Goal: Task Accomplishment & Management: Use online tool/utility

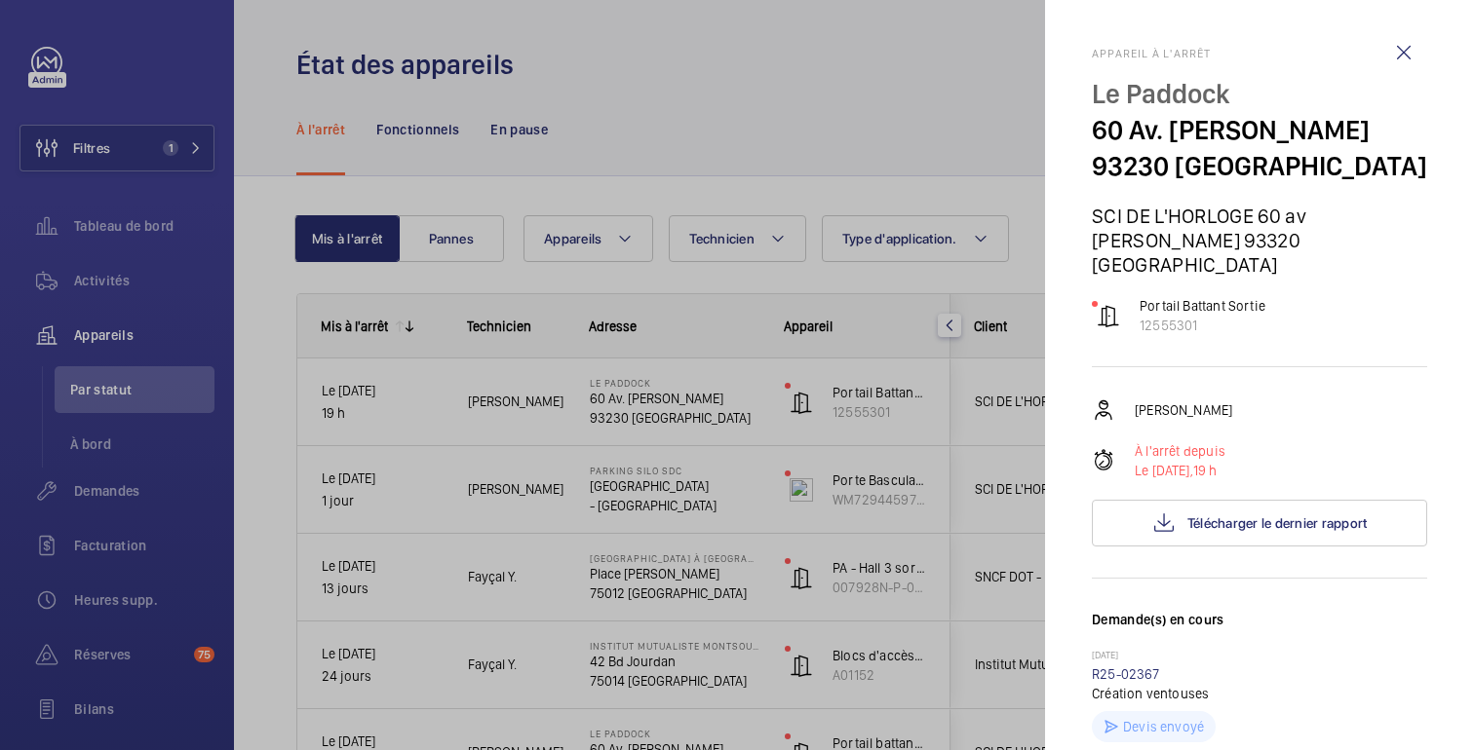
scroll to position [317, 0]
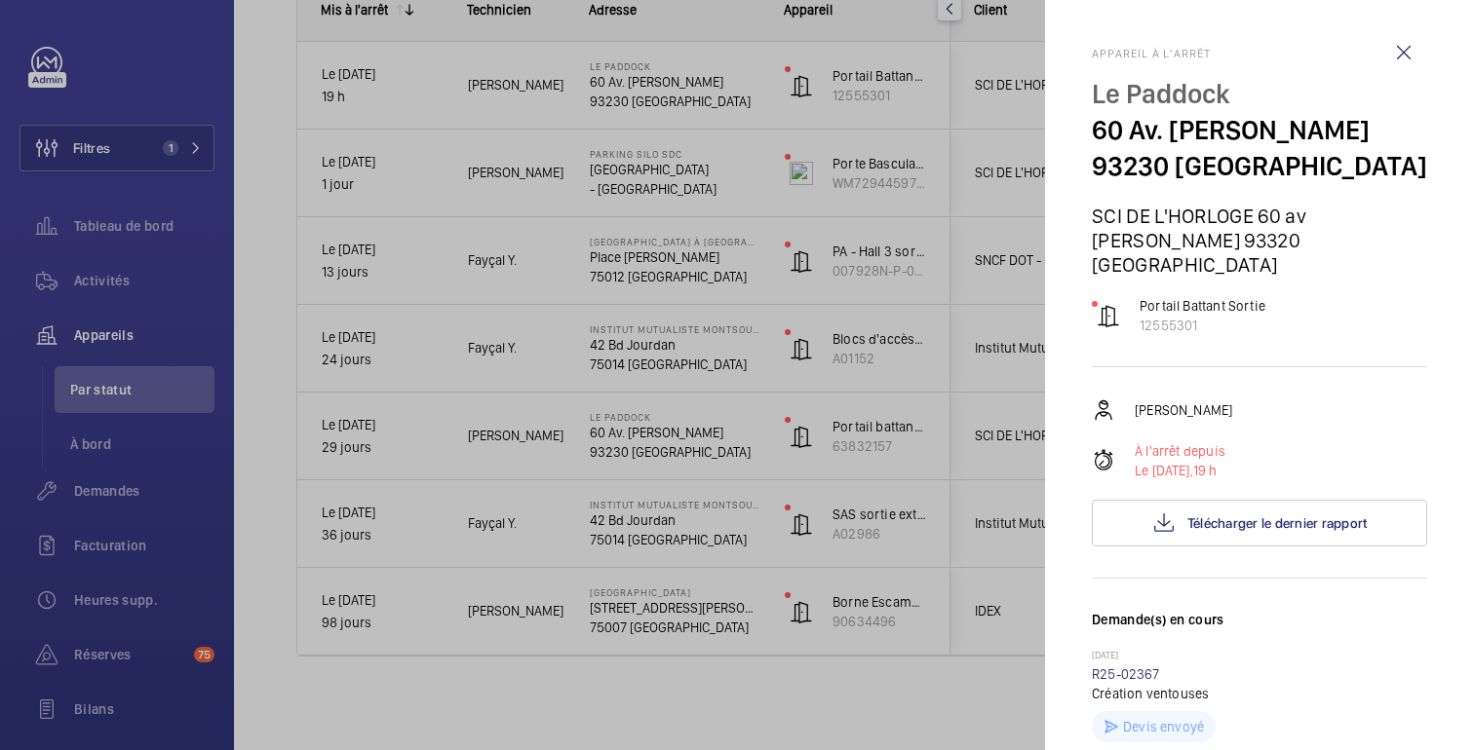
click at [942, 542] on div at bounding box center [737, 375] width 1474 height 750
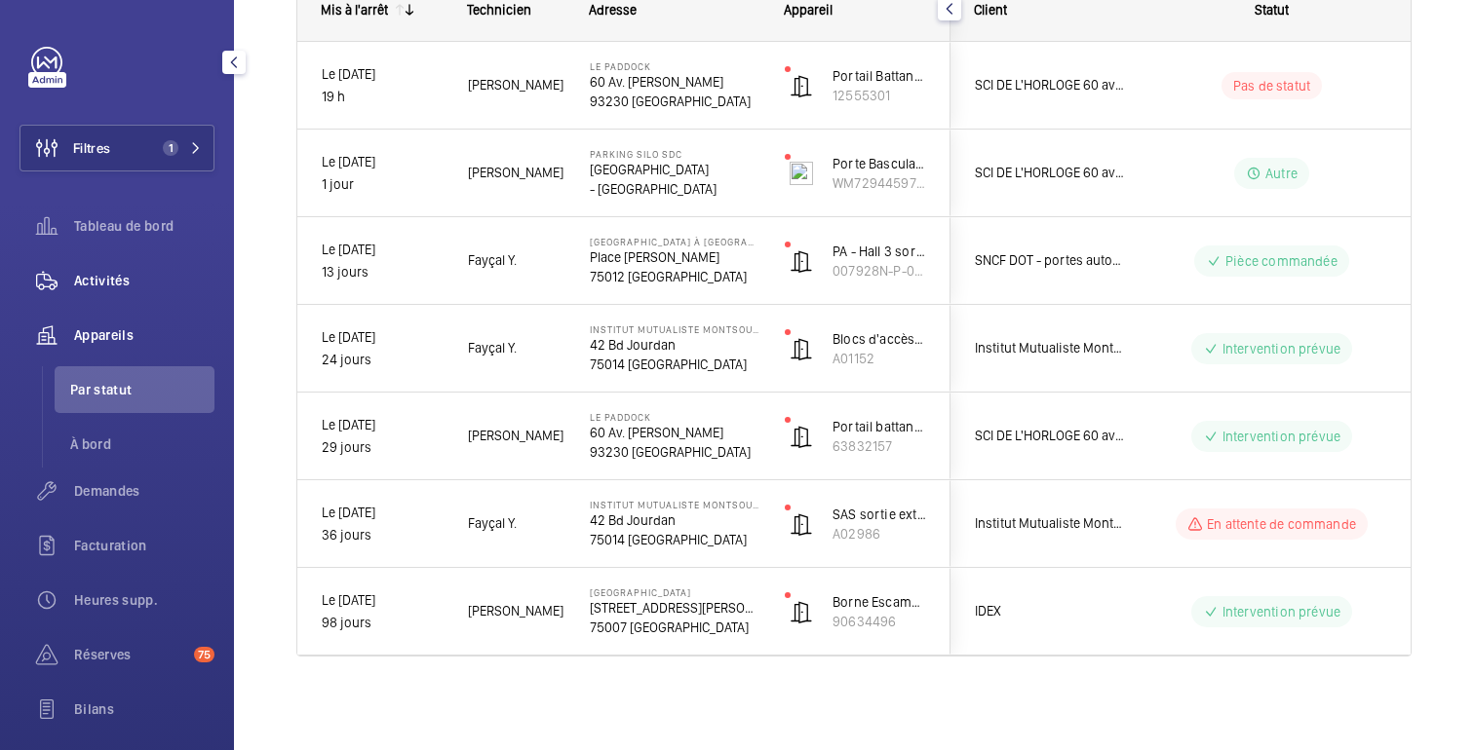
click at [116, 288] on font "Activités" at bounding box center [102, 281] width 56 height 16
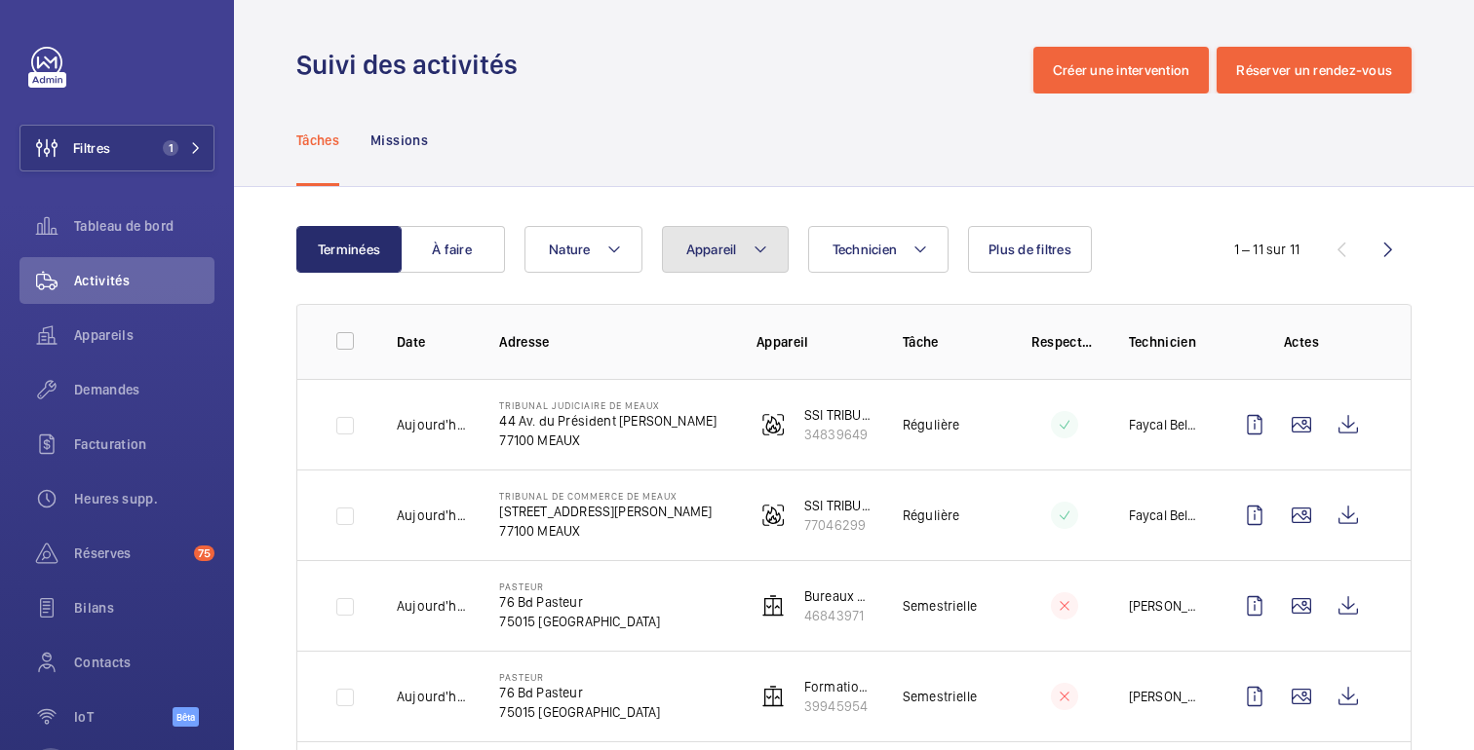
click at [729, 244] on font "Appareil" at bounding box center [711, 250] width 51 height 16
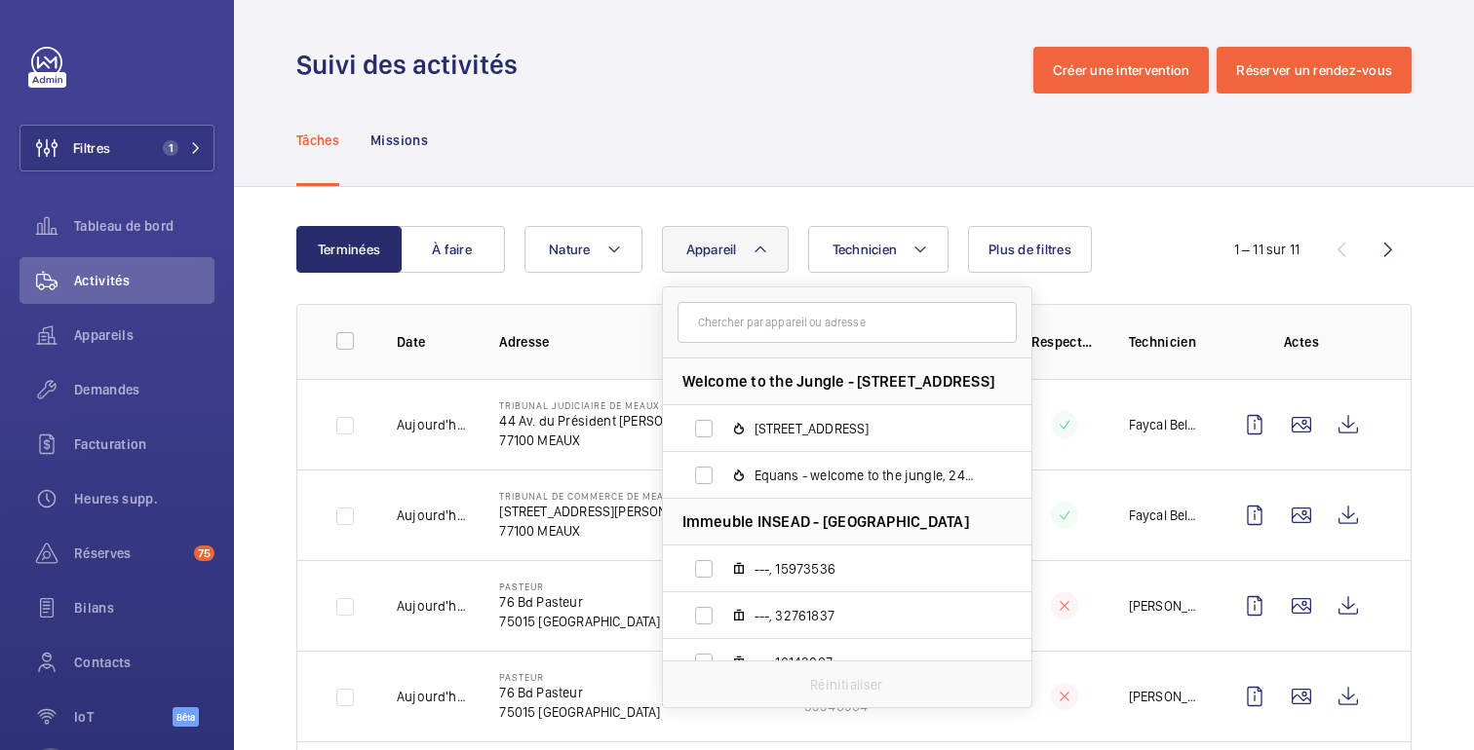
click at [760, 331] on input "text" at bounding box center [846, 322] width 339 height 41
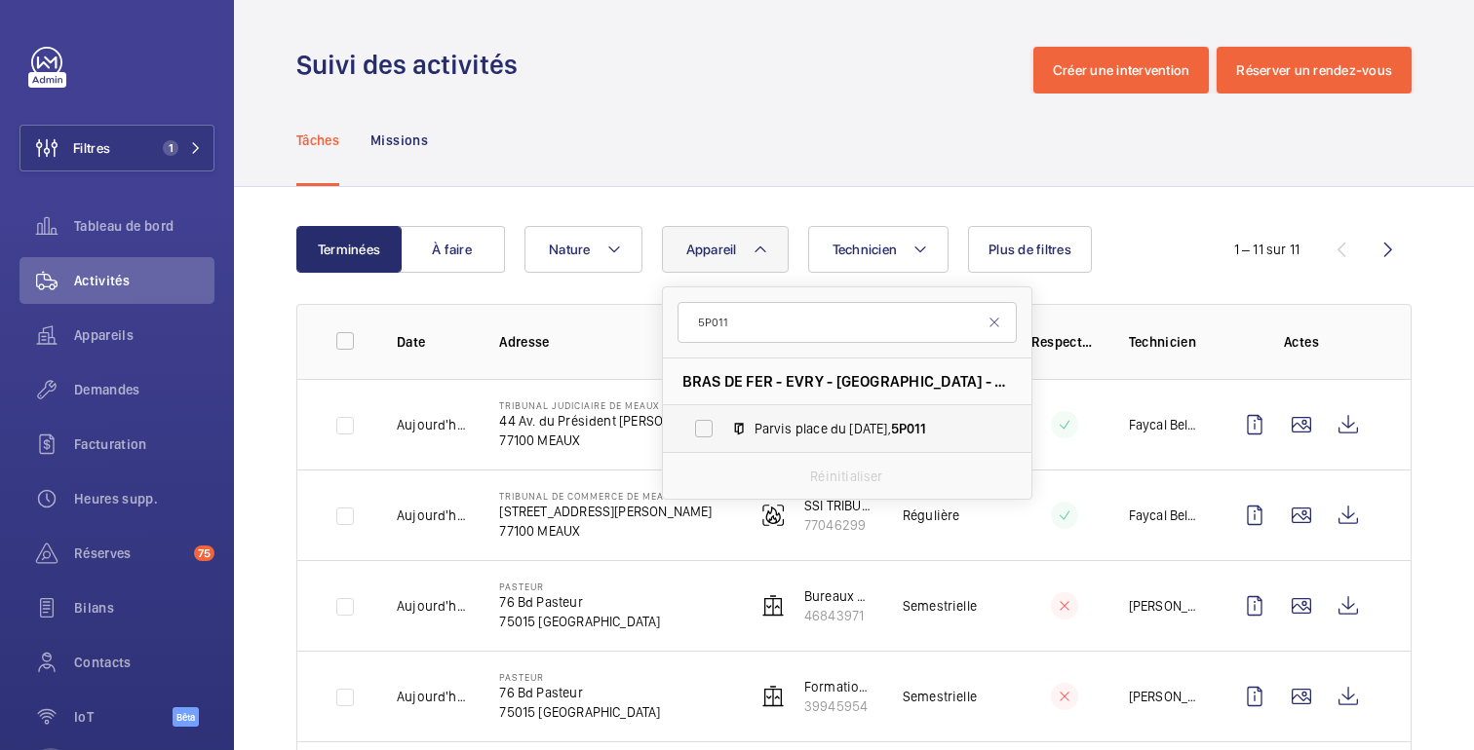
type input "5P011"
click at [773, 425] on span "Parvis place du [DATE], 5P011" at bounding box center [867, 428] width 226 height 19
click at [723, 425] on input "Parvis place du [DATE], 5P011" at bounding box center [703, 428] width 39 height 39
checkbox input "true"
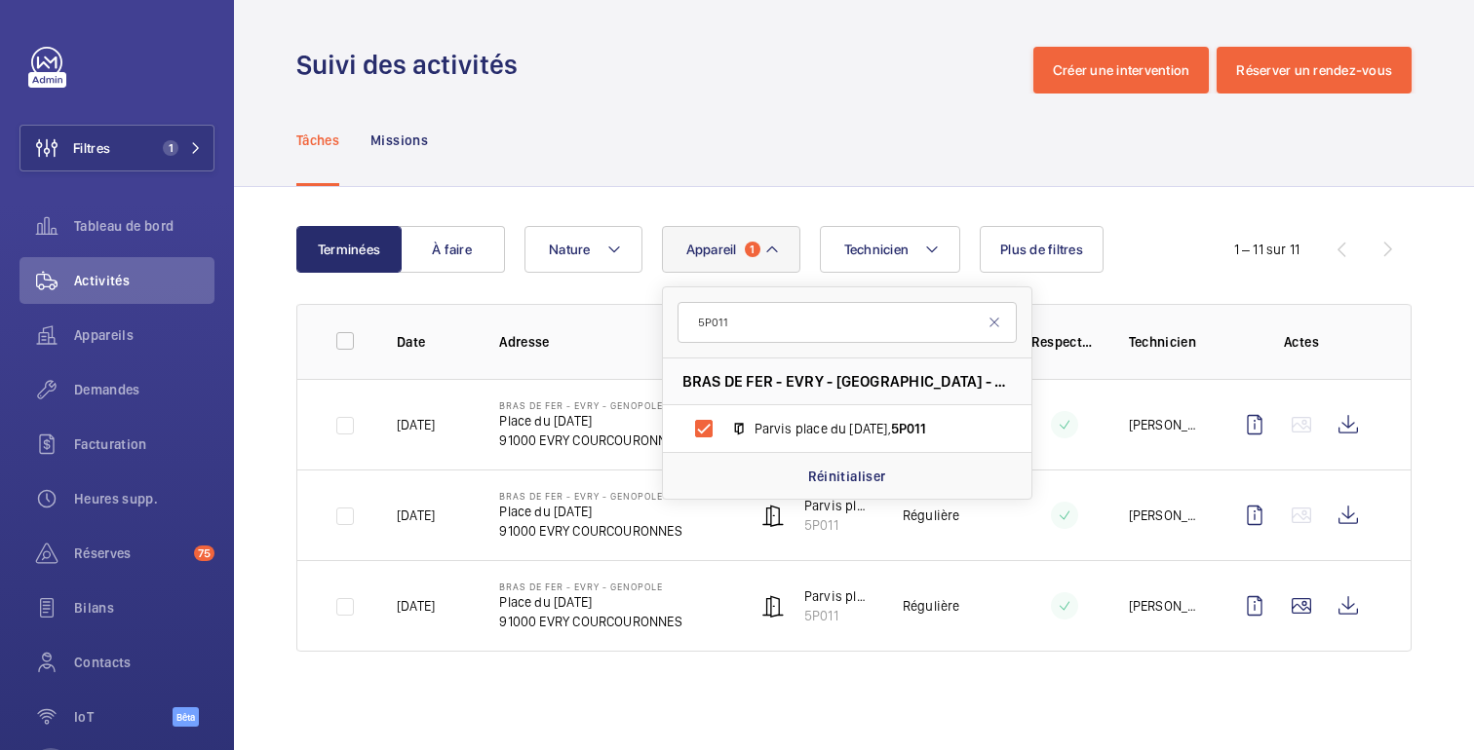
click at [867, 88] on div "Suivi des activités Créer une intervention Réserver un rendez-vous" at bounding box center [853, 70] width 1115 height 47
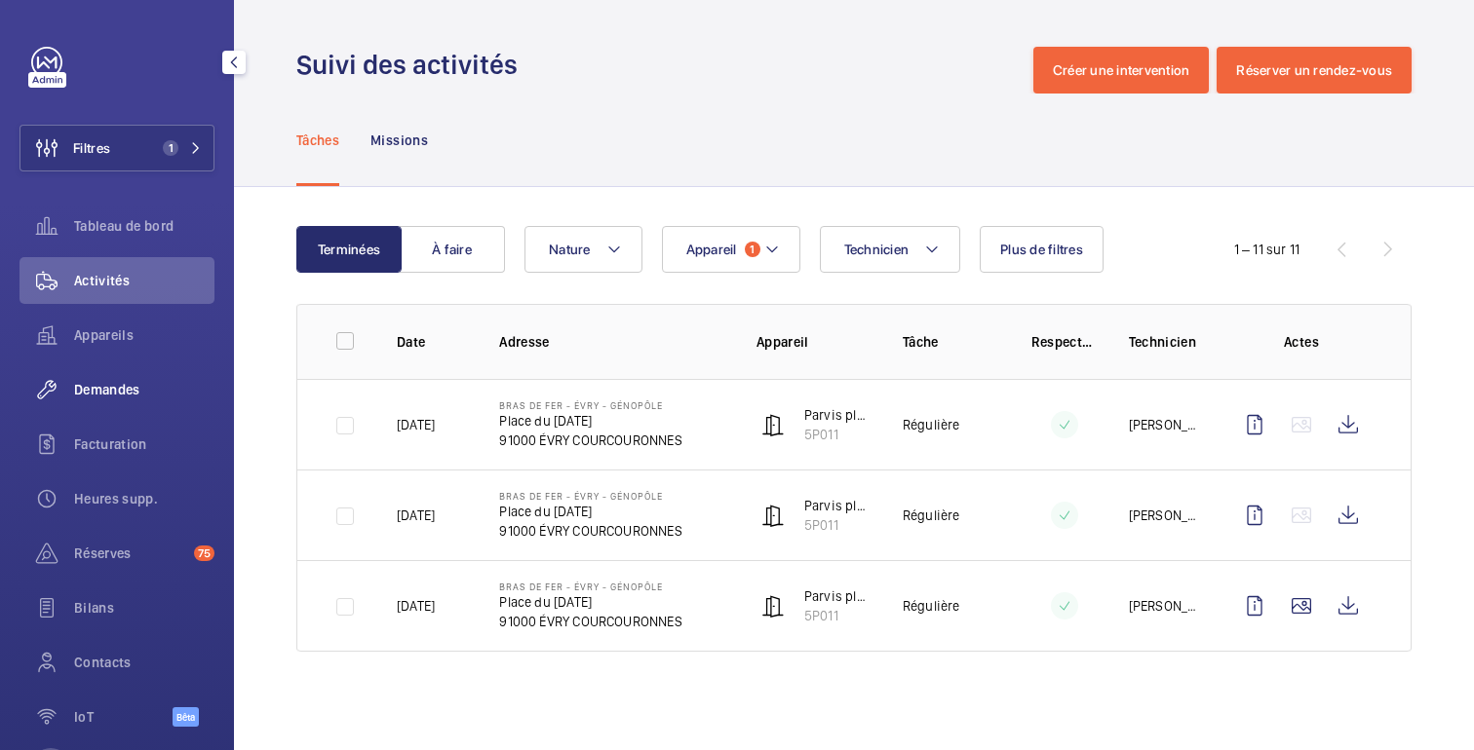
click at [104, 382] on font "Demandes" at bounding box center [107, 390] width 66 height 16
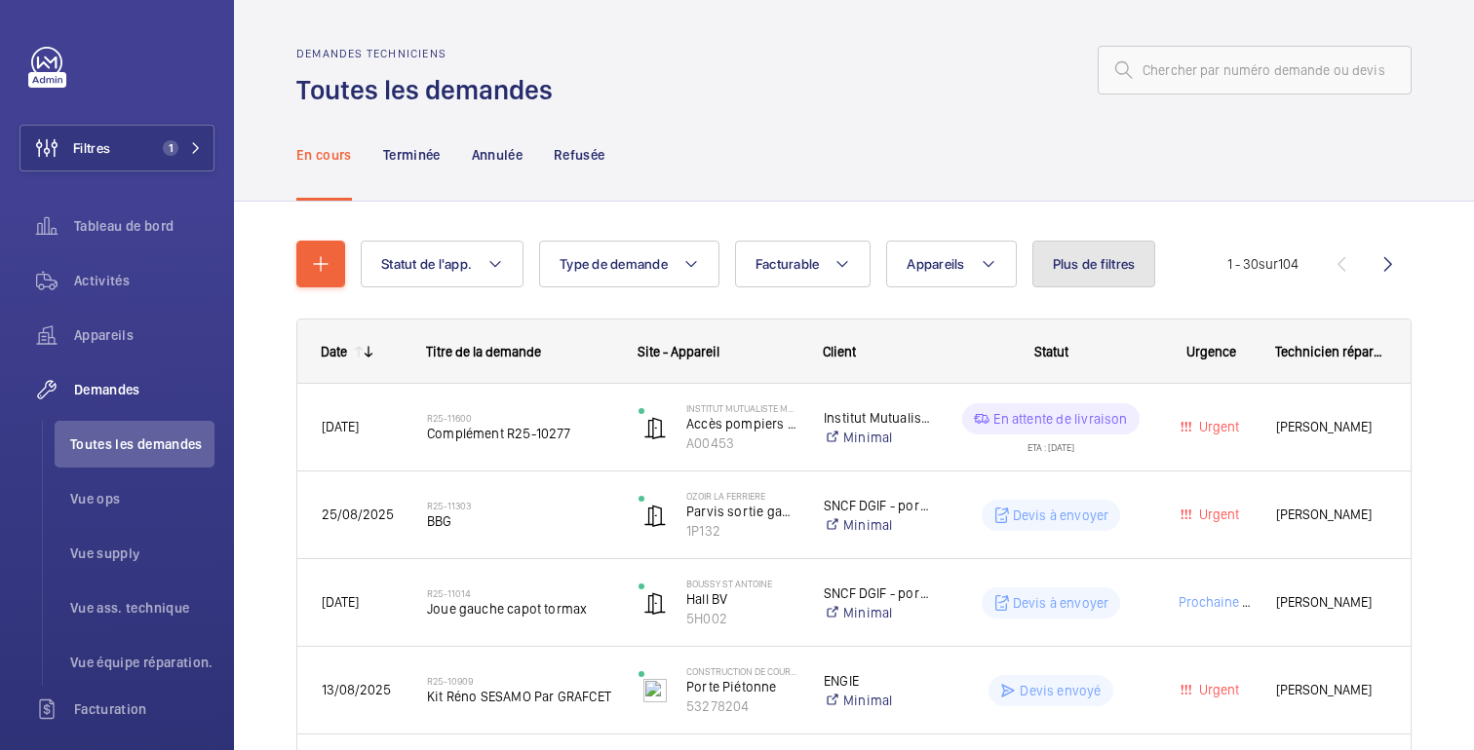
click at [1106, 272] on font "Plus de filtres" at bounding box center [1094, 264] width 83 height 16
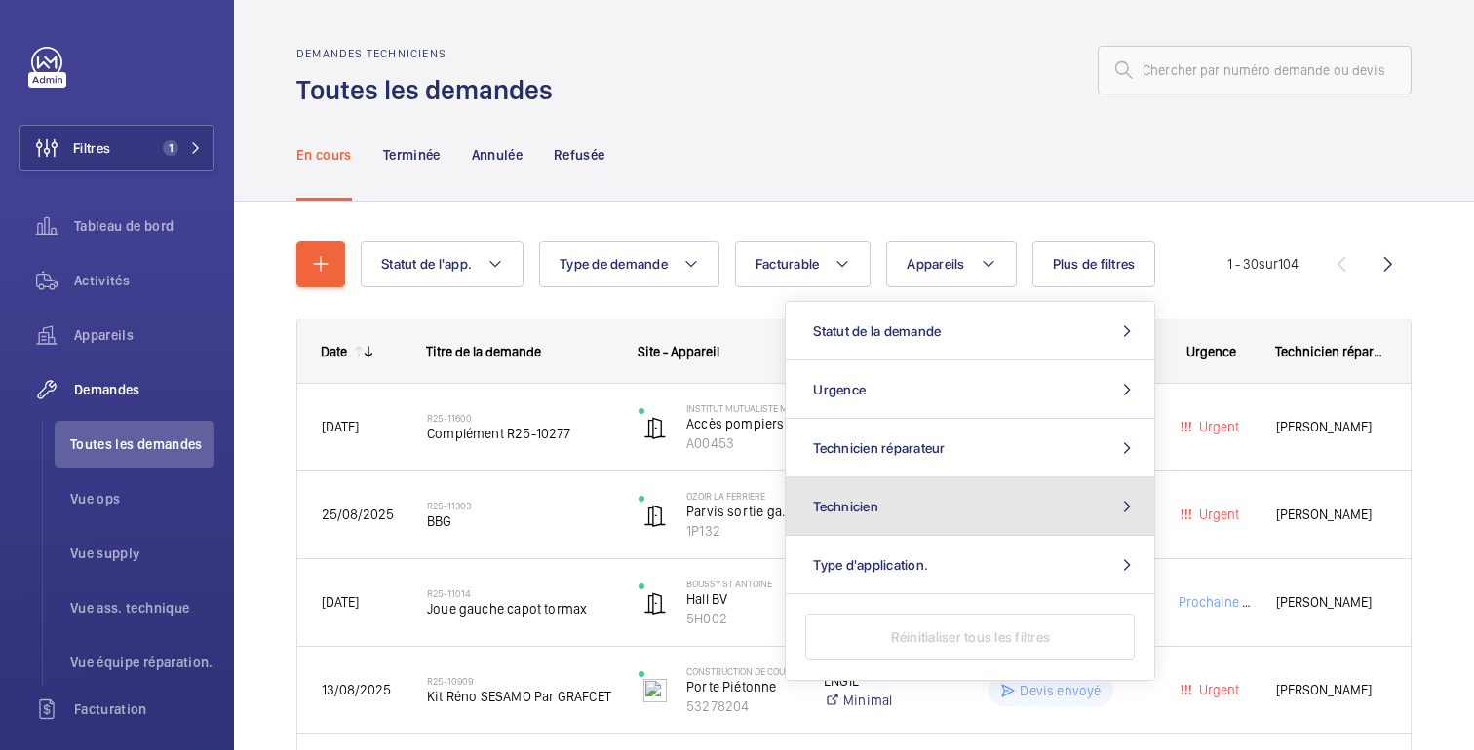
click at [864, 509] on font "Technicien" at bounding box center [845, 507] width 65 height 16
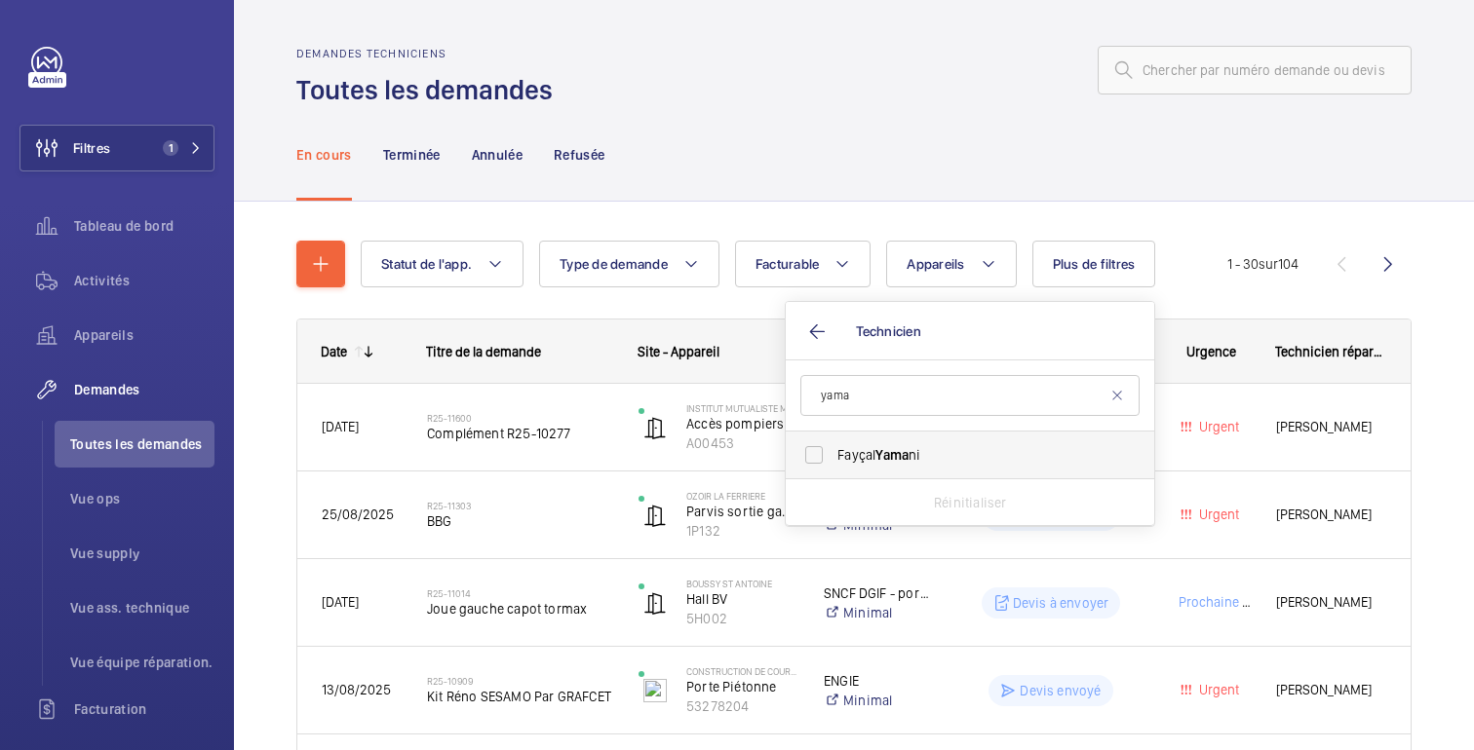
type input "yama"
click at [882, 467] on label "[PERSON_NAME] ni" at bounding box center [955, 455] width 339 height 47
click at [833, 467] on input "[PERSON_NAME] ni" at bounding box center [813, 455] width 39 height 39
checkbox input "true"
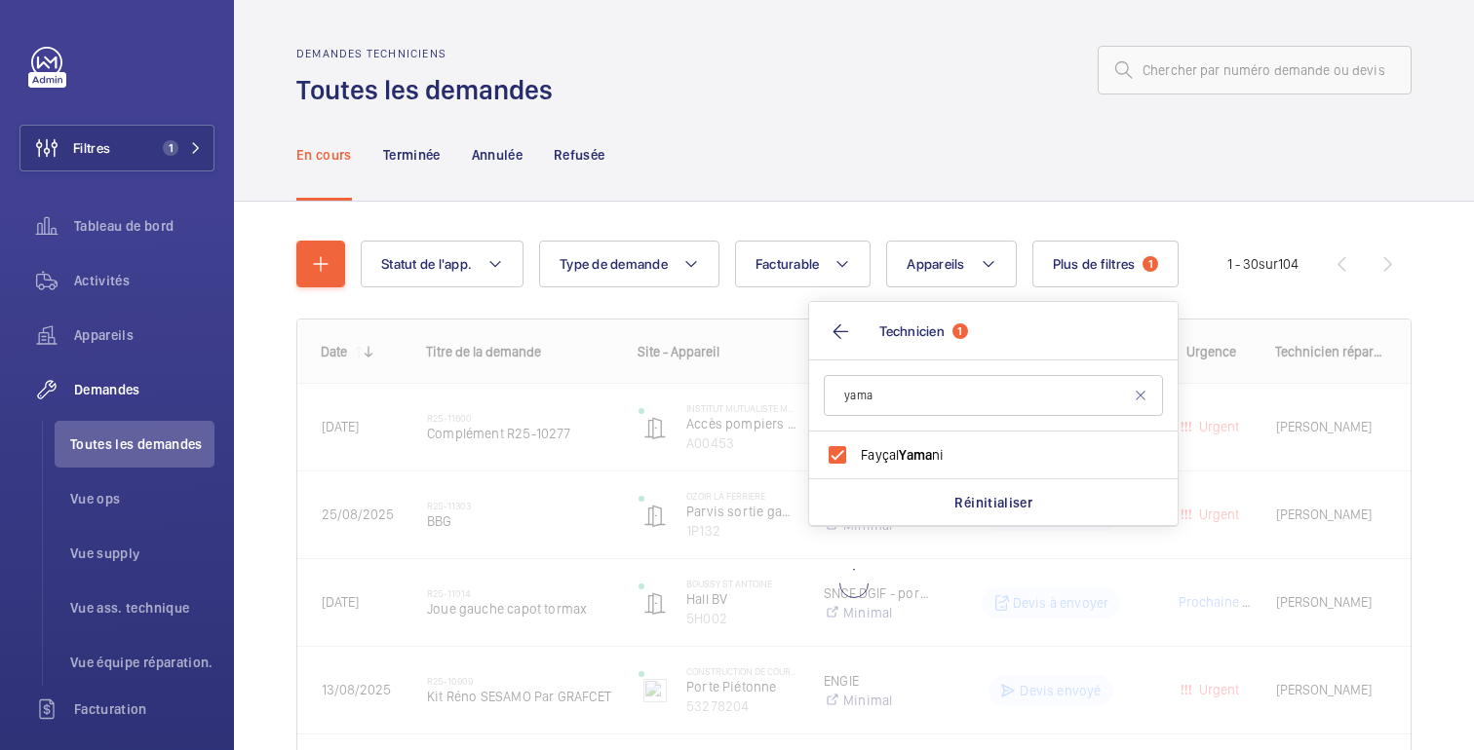
click at [893, 181] on div "En cours Terminée Annulée Refusée" at bounding box center [853, 154] width 1115 height 93
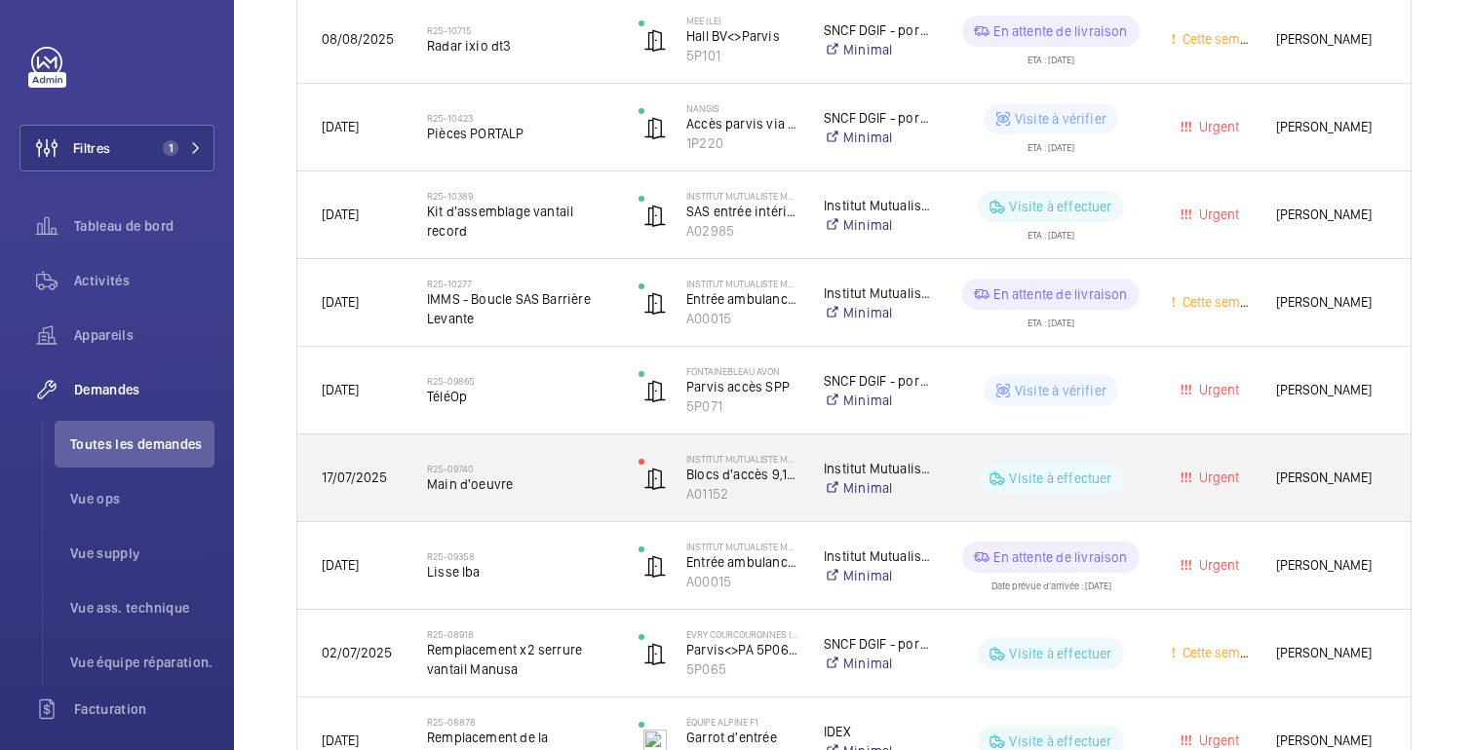
scroll to position [701, 0]
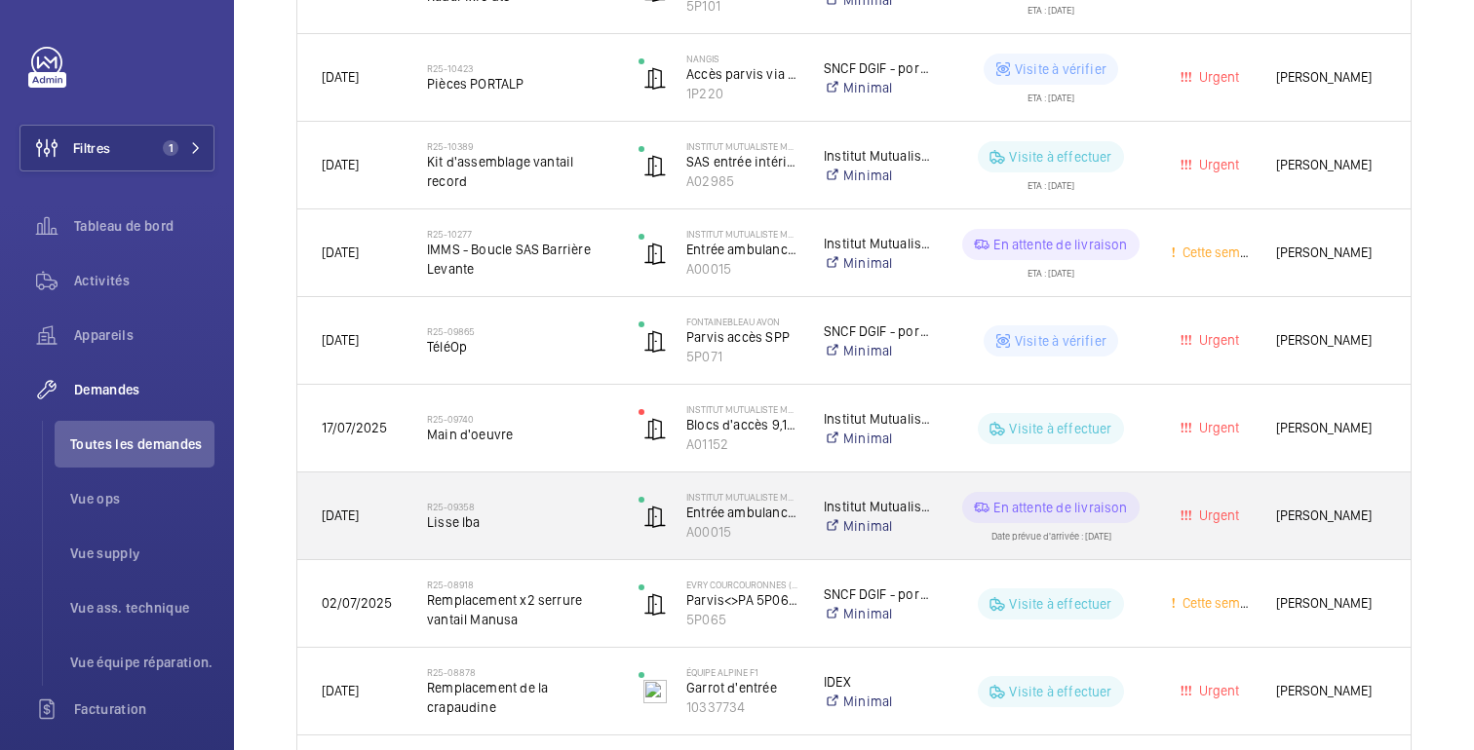
click at [966, 539] on wm-front-pills-cell "En attente de livraison Date prévue d'arrivée : [DATE]" at bounding box center [1050, 516] width 189 height 49
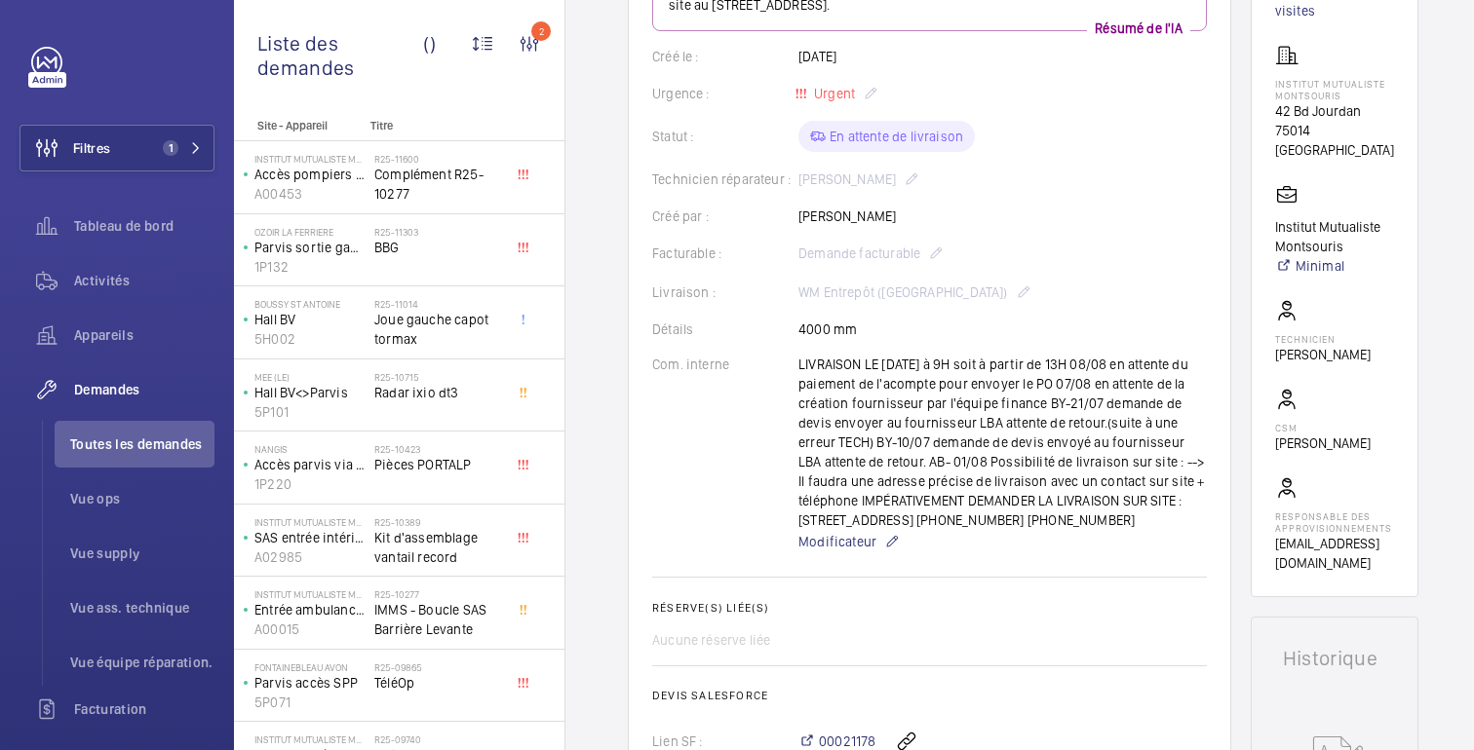
scroll to position [347, 0]
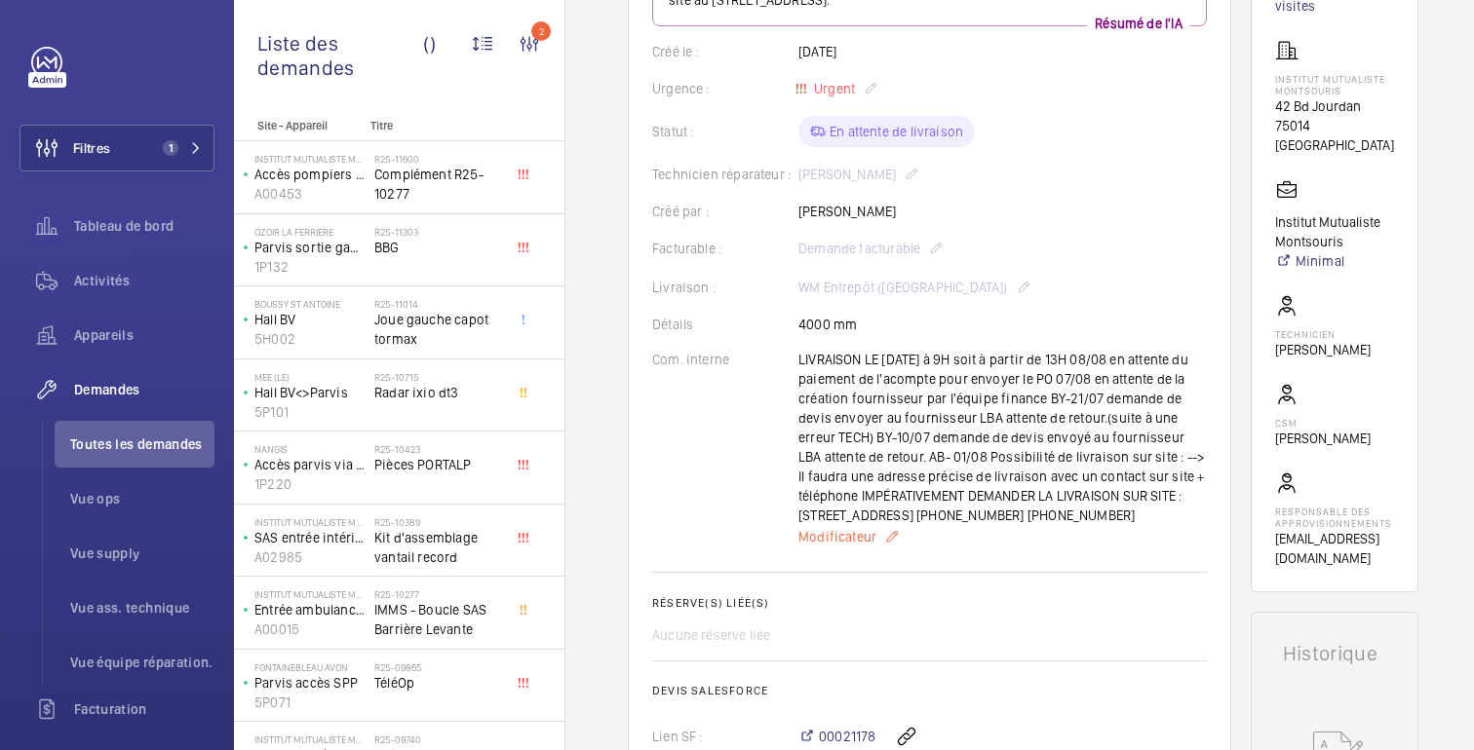
click at [862, 544] on font "Modificateur" at bounding box center [837, 537] width 78 height 16
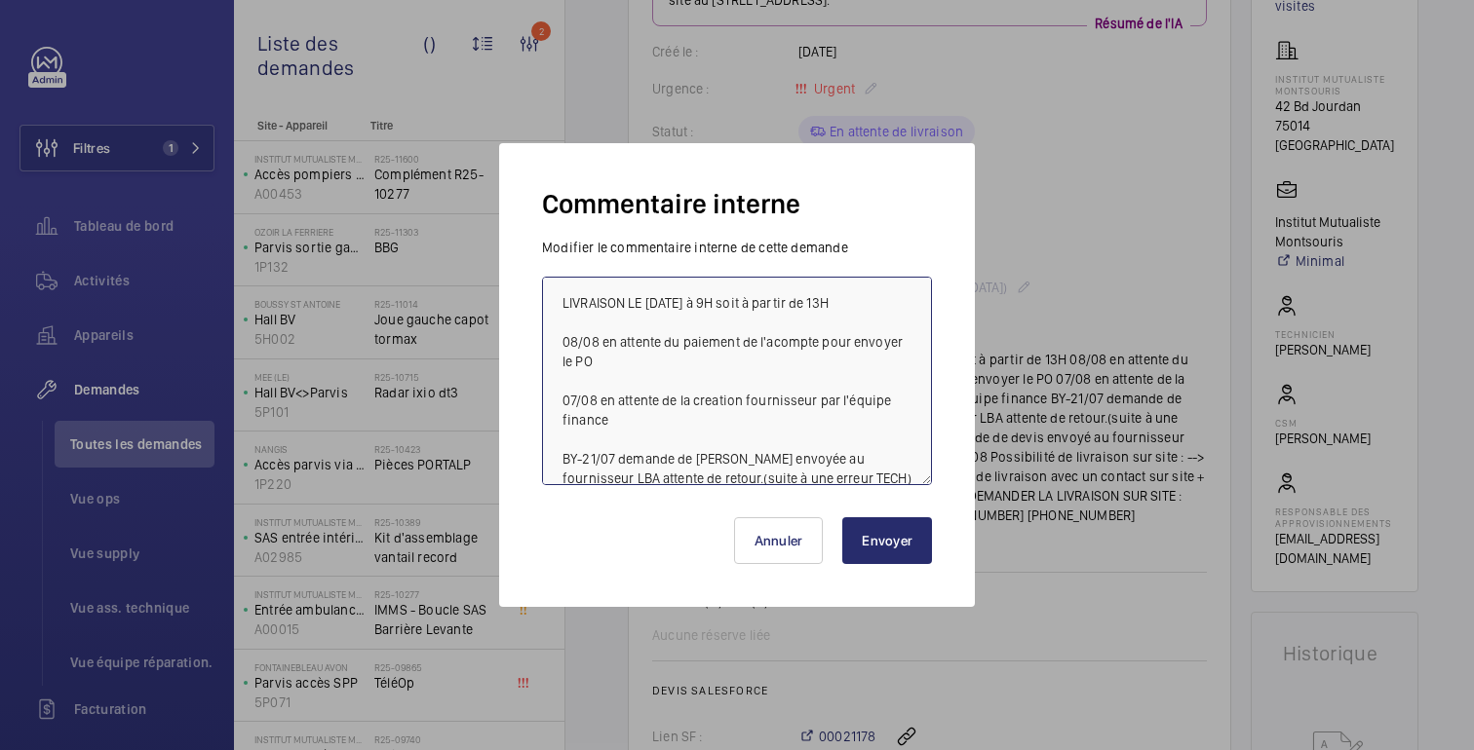
click at [653, 303] on textarea "LIVRAISON LE [DATE] à 9H soit à partir de 13H 08/08 en attente du paiement de l…" at bounding box center [737, 381] width 390 height 209
drag, startPoint x: 877, startPoint y: 305, endPoint x: 732, endPoint y: 310, distance: 145.3
click at [731, 310] on textarea "LIVRAISON LE [DATE] à 9H soit à partir de 13H 08/08 en attente du paiement de l…" at bounding box center [737, 381] width 390 height 209
click at [554, 304] on textarea "LIVRAISON LE [DATE] ENTRE 10H ET 12H 08/08 en attente du paiement de l'acompte …" at bounding box center [737, 381] width 390 height 209
click at [856, 299] on textarea "-- LIVRAISON LE [DATE] ENTRE 10H ET 12H 08/08 en attente du paiement de l'acomp…" at bounding box center [737, 381] width 390 height 209
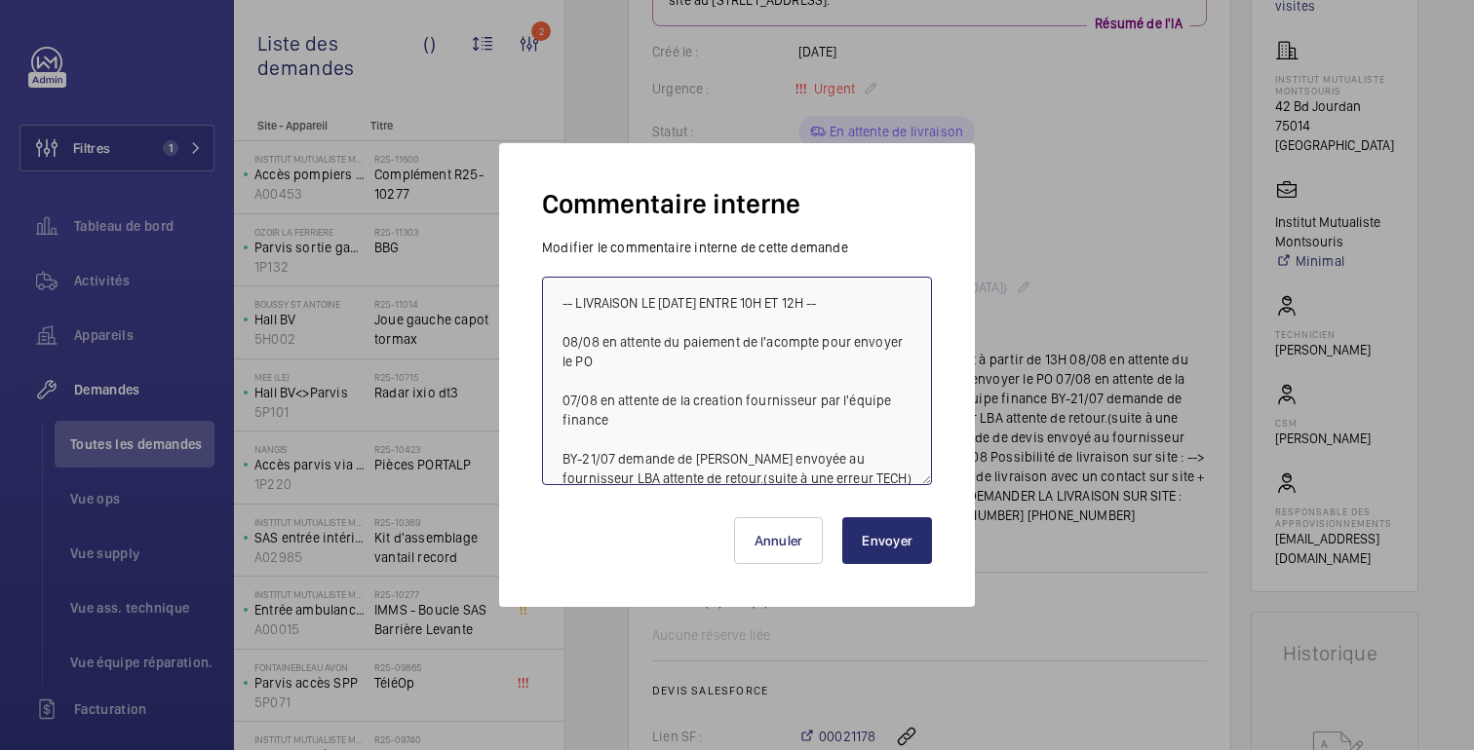
click at [710, 404] on textarea "-- LIVRAISON LE [DATE] ENTRE 10H ET 12H -- 08/08 en attente du paiement de l'ac…" at bounding box center [737, 381] width 390 height 209
click at [642, 304] on textarea "-- LIVRAISON LE [DATE] ENTRE 10H ET 12H -- 08/08 en attente du paiement de l'ac…" at bounding box center [737, 381] width 390 height 209
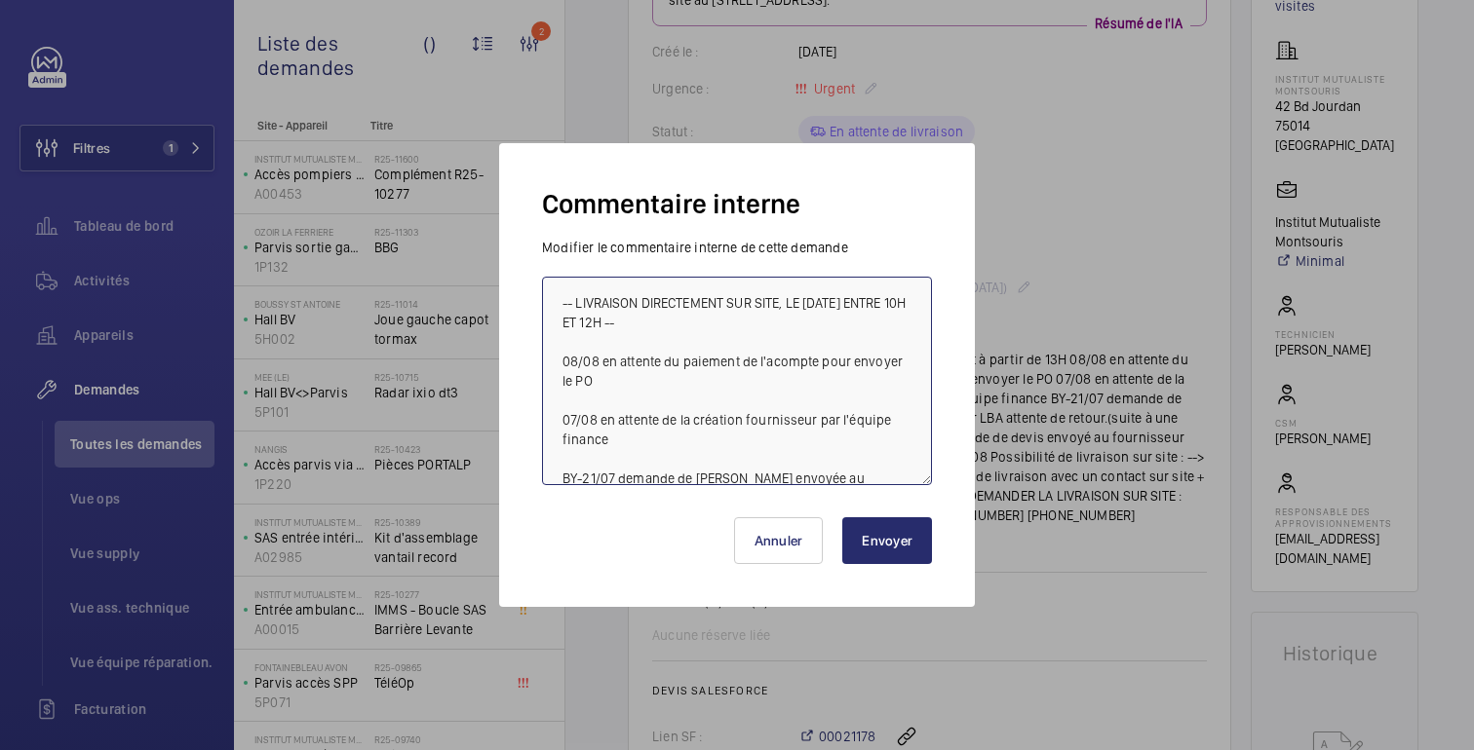
type textarea "-- LIVRAISON DIRECTEMENT SUR SITE, LE [DATE] ENTRE 10H ET 12H -- 08/08 en atten…"
click at [908, 534] on font "Envoyer" at bounding box center [887, 541] width 51 height 16
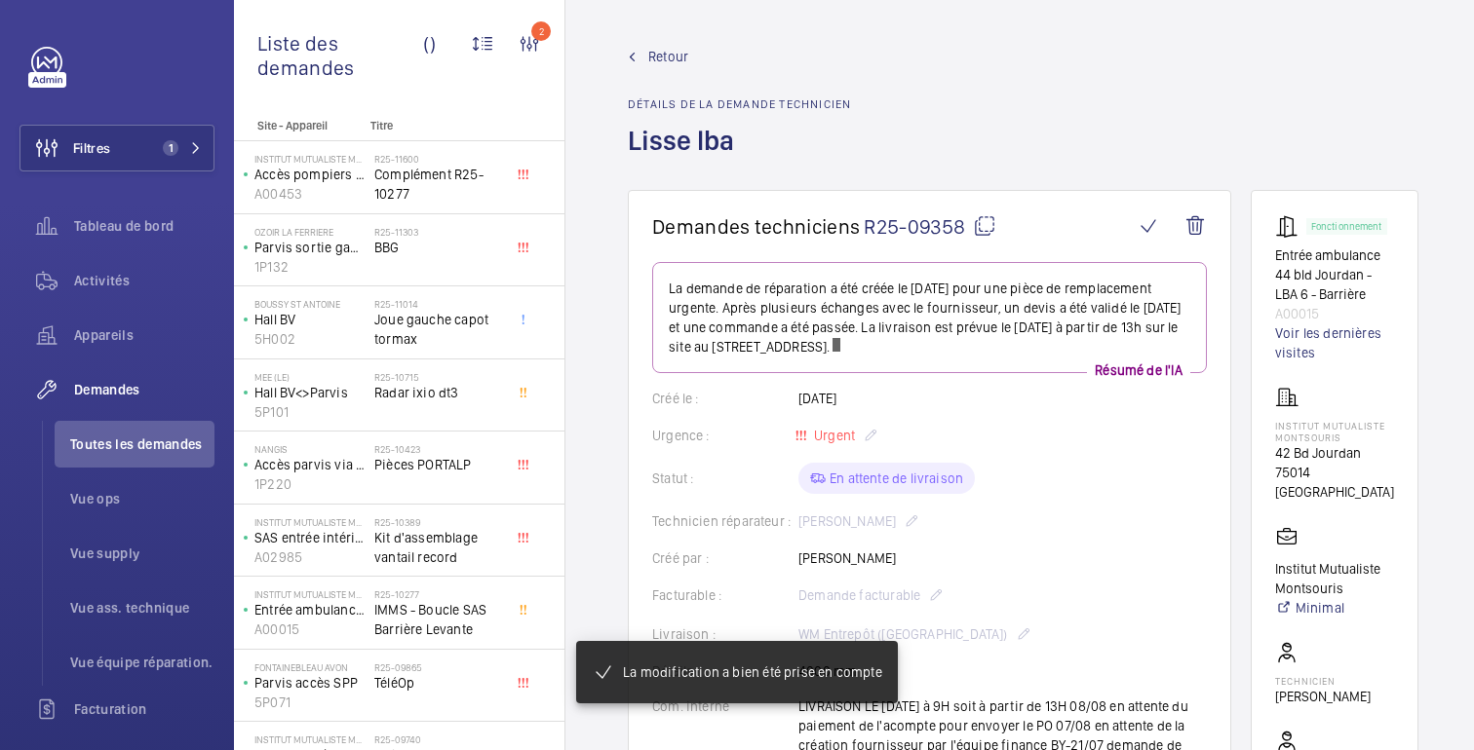
scroll to position [220, 0]
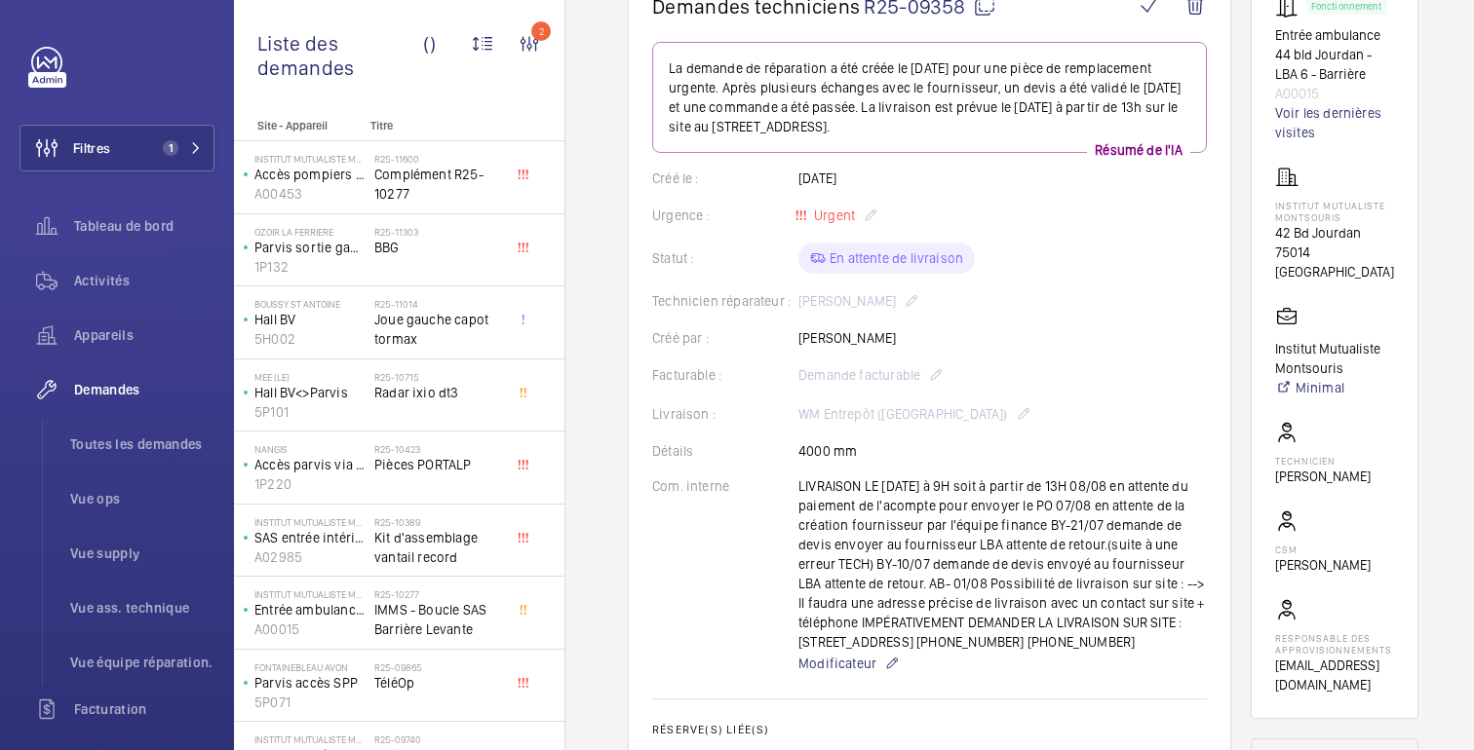
click at [118, 219] on font "Tableau de bord" at bounding box center [123, 226] width 99 height 16
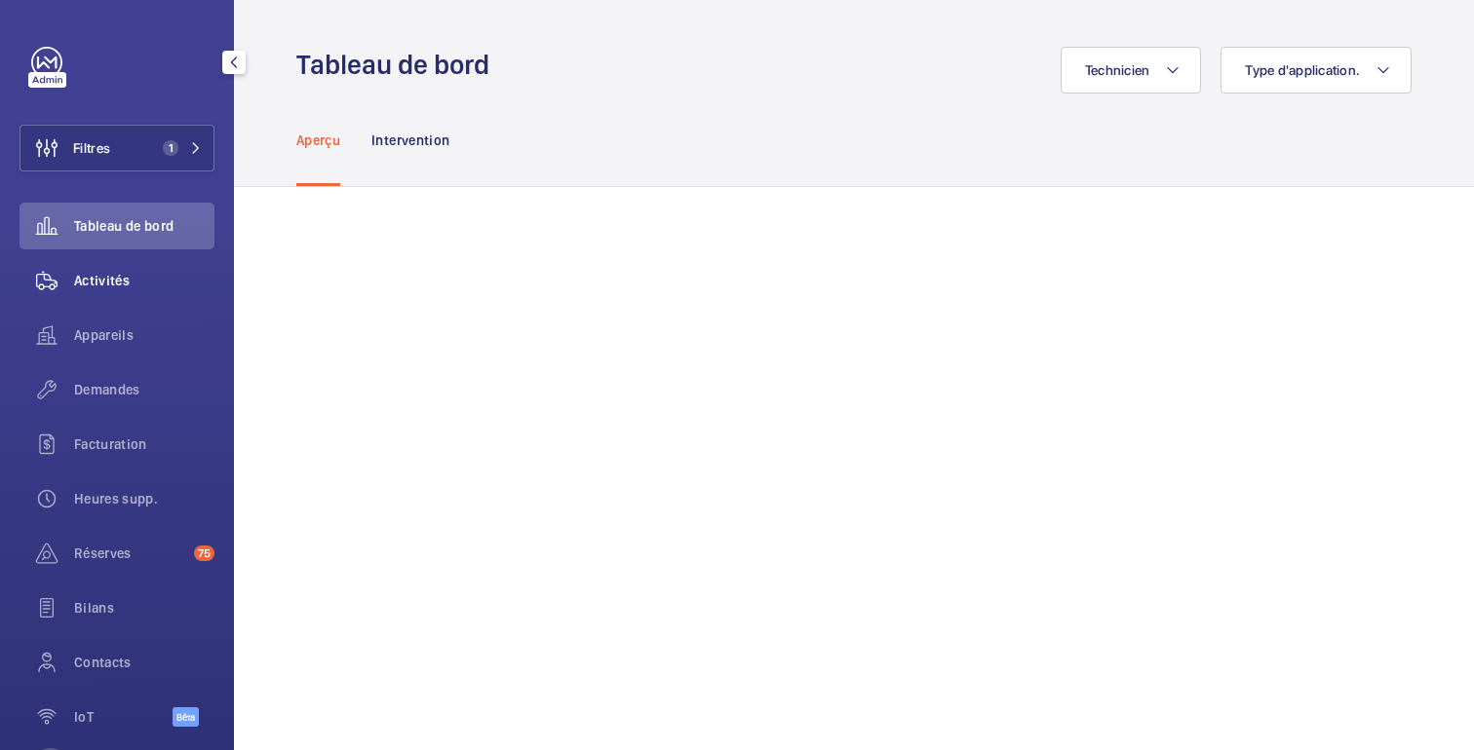
click at [103, 277] on font "Activités" at bounding box center [102, 281] width 56 height 16
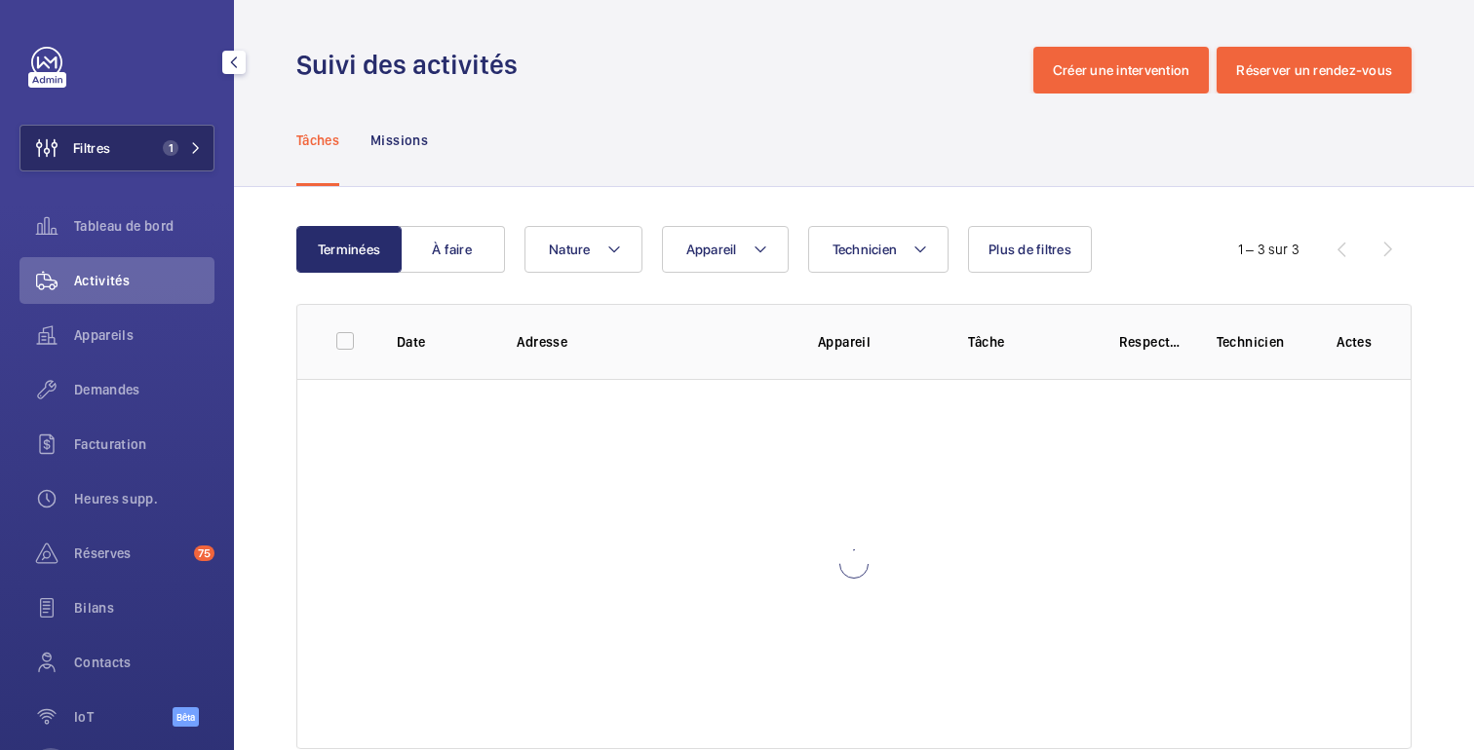
click at [116, 144] on button "Filtres 1" at bounding box center [116, 148] width 195 height 47
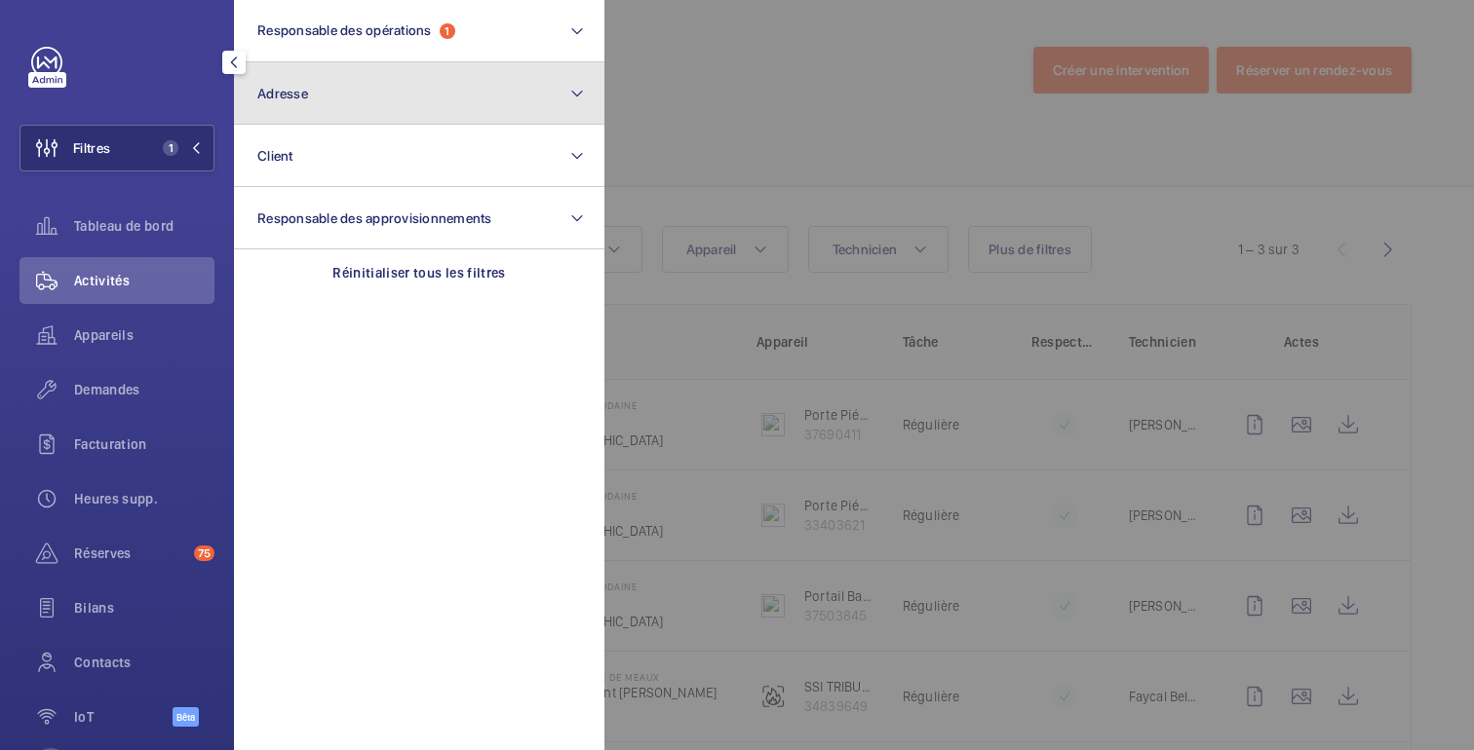
click at [264, 98] on span "Adresse" at bounding box center [282, 94] width 51 height 16
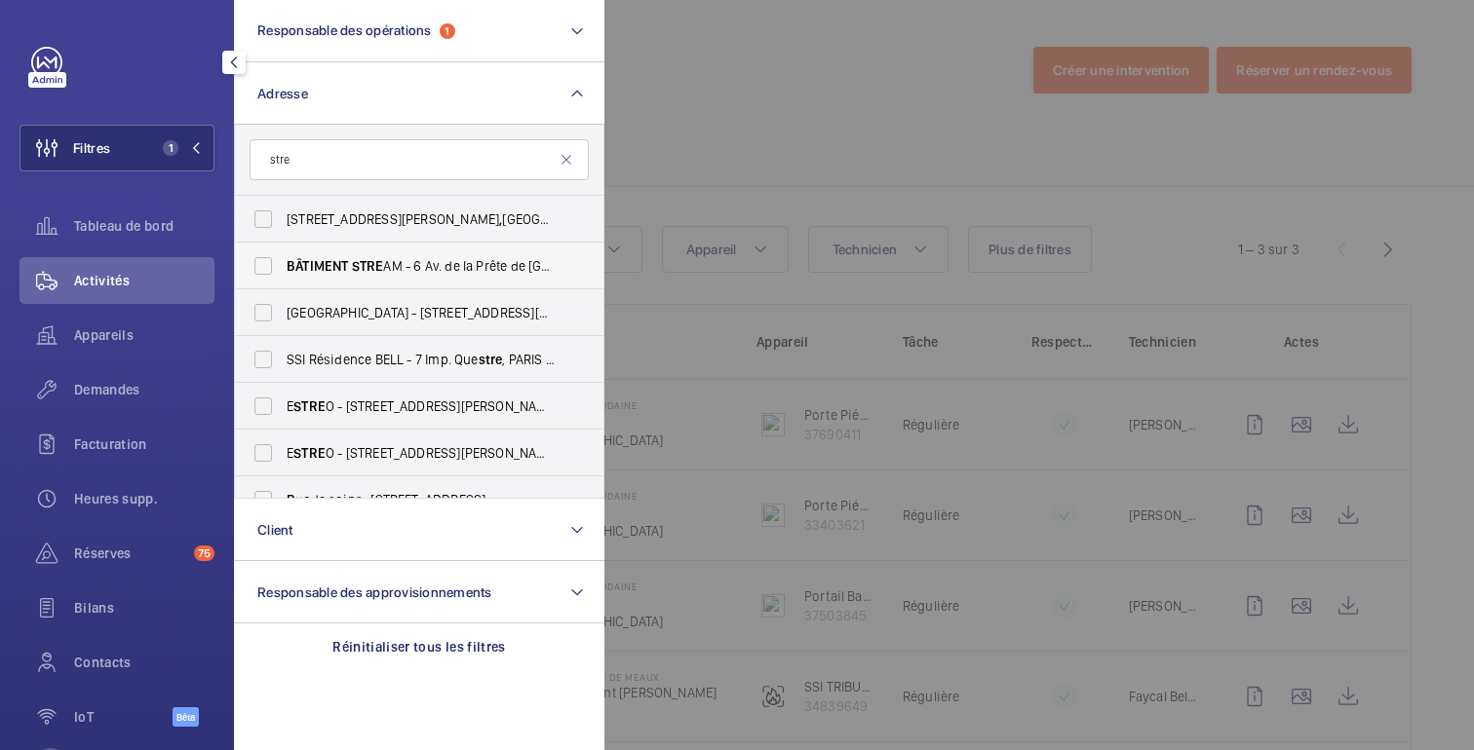
type input "stre"
click at [385, 268] on font "AM - 6 Av. de la Prête de [GEOGRAPHIC_DATA], [GEOGRAPHIC_DATA]" at bounding box center [580, 266] width 395 height 16
click at [283, 268] on input "BÂTIMENT STRE AM - 6 Av. de la Prête de [GEOGRAPHIC_DATA], [GEOGRAPHIC_DATA]" at bounding box center [263, 266] width 39 height 39
checkbox input "true"
click at [825, 135] on div at bounding box center [1341, 375] width 1474 height 750
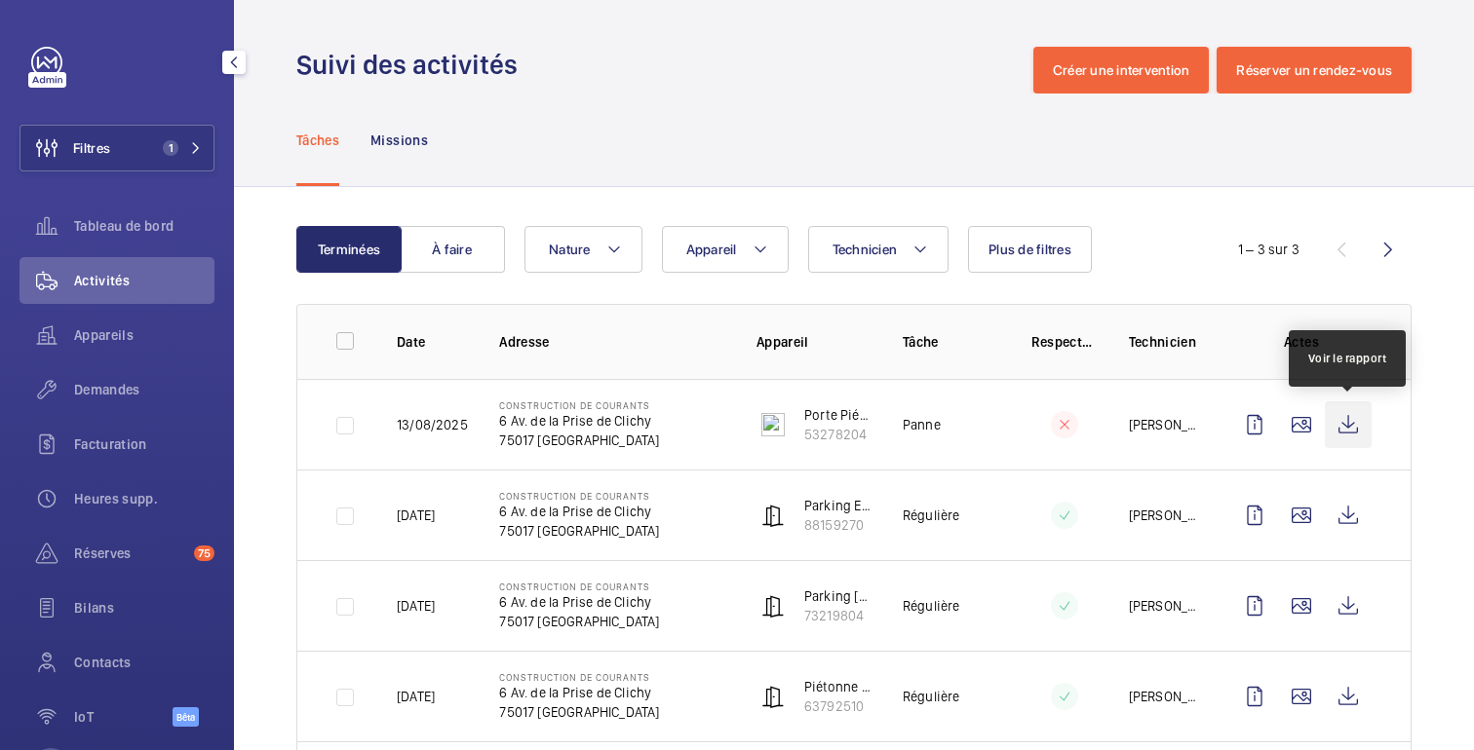
click at [1338, 436] on wm-front-icon-button at bounding box center [1348, 425] width 47 height 47
click at [1306, 425] on wm-front-icon-button at bounding box center [1301, 425] width 47 height 47
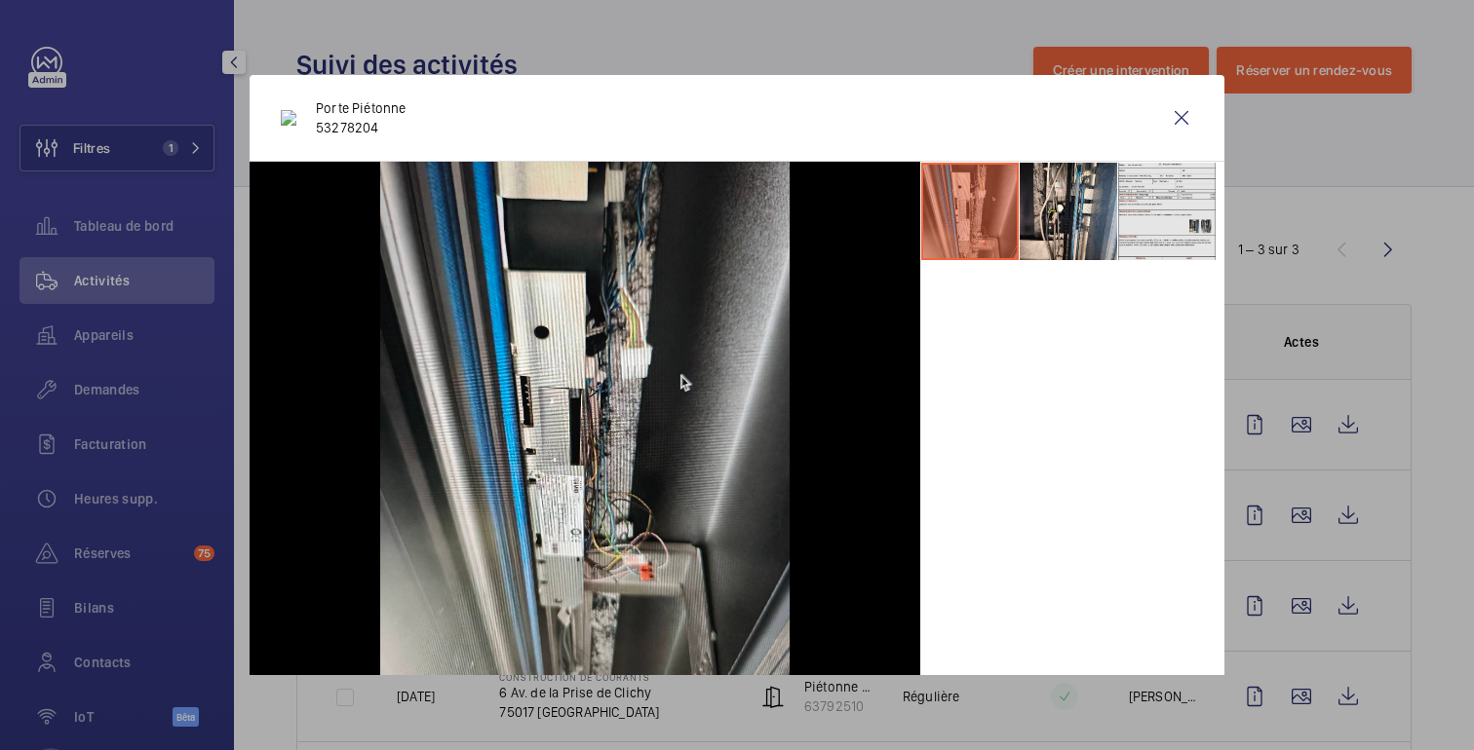
click at [1162, 201] on li at bounding box center [1166, 211] width 97 height 97
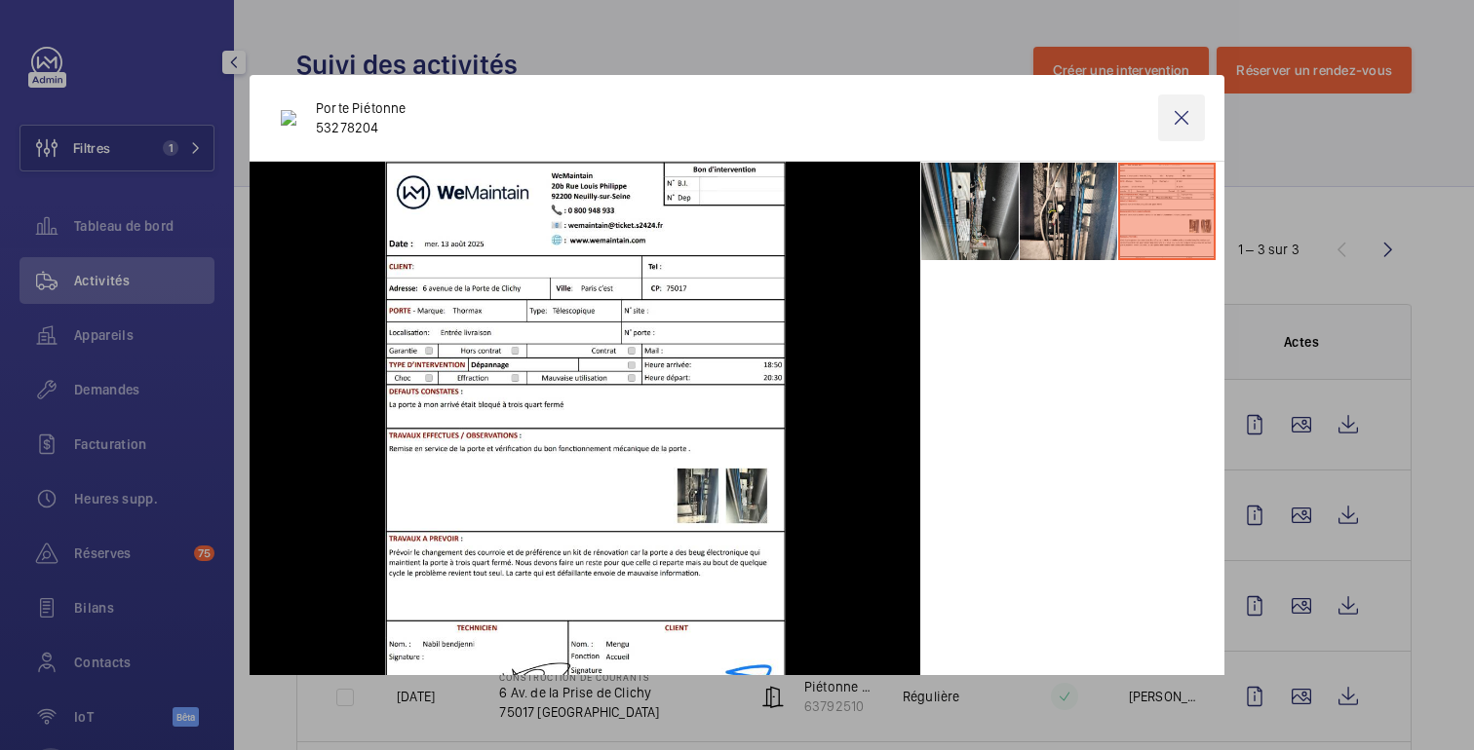
click at [1182, 117] on wm-front-icon-button at bounding box center [1181, 118] width 47 height 47
